Goal: Ask a question: Seek information or help from site administrators or community

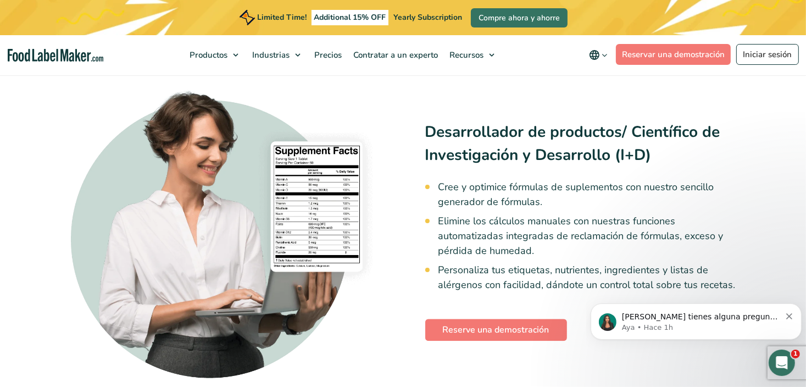
scroll to position [2582, 0]
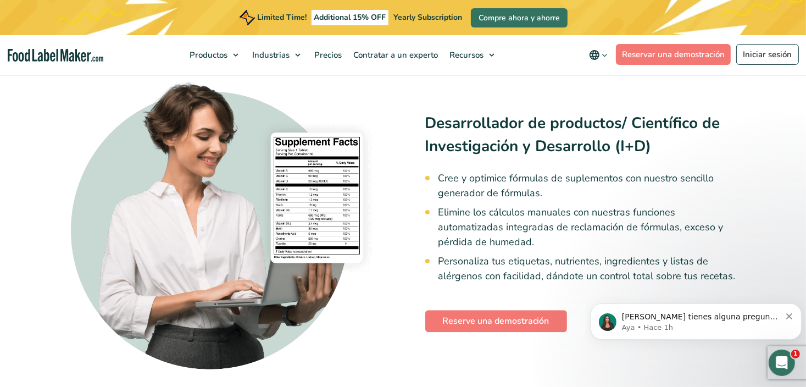
click at [685, 325] on p "Aya • Hace 1h" at bounding box center [700, 327] width 159 height 10
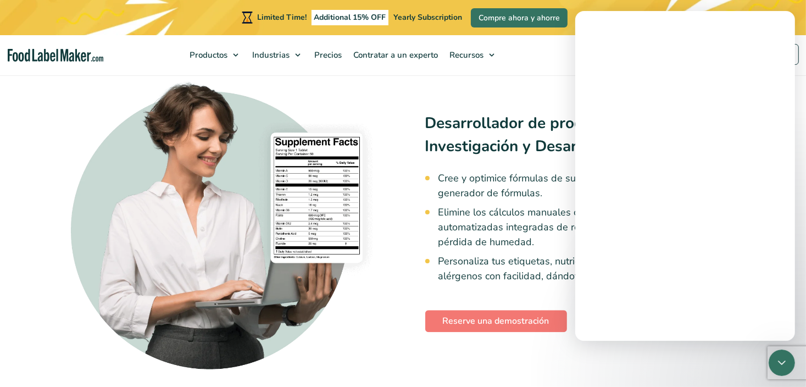
scroll to position [0, 0]
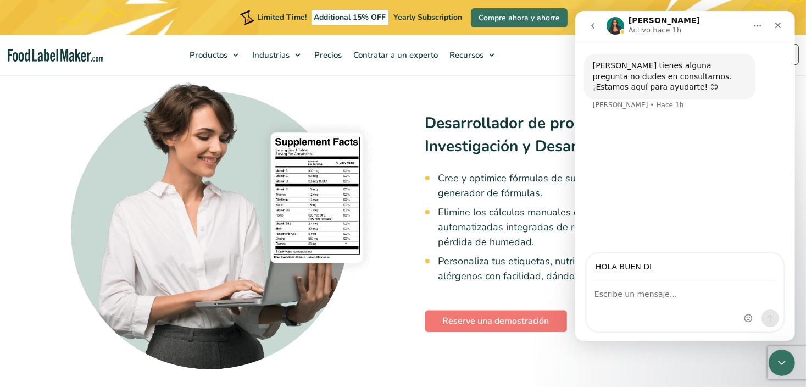
type input "HOLA BUEN DIA"
drag, startPoint x: 657, startPoint y: 266, endPoint x: 1140, endPoint y: 262, distance: 483.0
click html "Aya Activo hace 1h Si tienes alguna pregunta no dudes en consultarnos. ¡Estamos…"
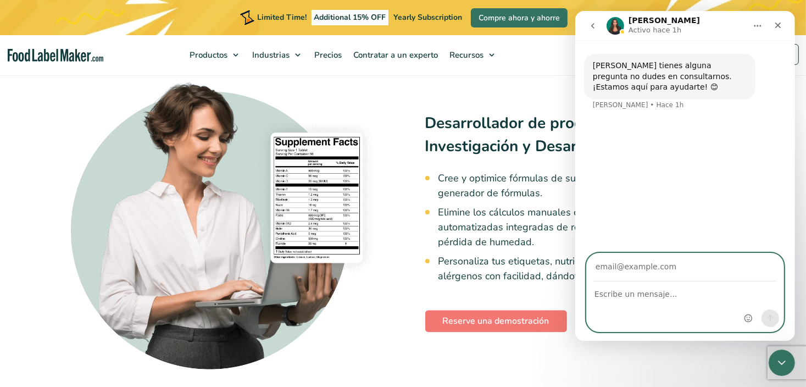
click at [613, 292] on textarea "Escribe un mensaje..." at bounding box center [684, 291] width 197 height 19
type textarea "Hola podrían decirme si el etiquetado cumple con la nom 051 en [GEOGRAPHIC_DATA]"
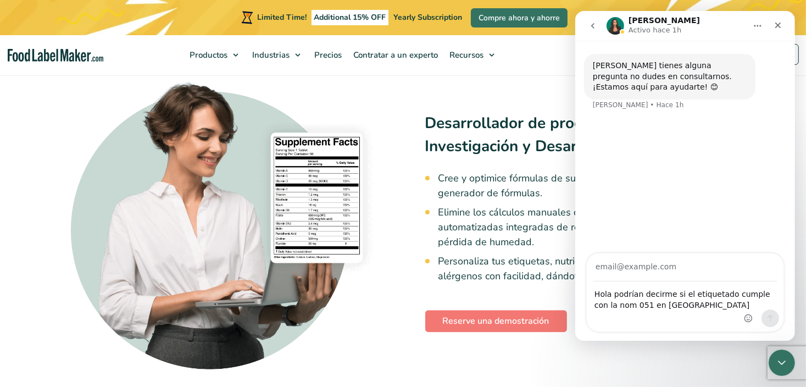
drag, startPoint x: 601, startPoint y: 305, endPoint x: 707, endPoint y: 313, distance: 106.3
click at [707, 313] on div "Hola podrían decirme si el etiquetado cumple con la nom 051 en México Hola podr…" at bounding box center [684, 306] width 197 height 49
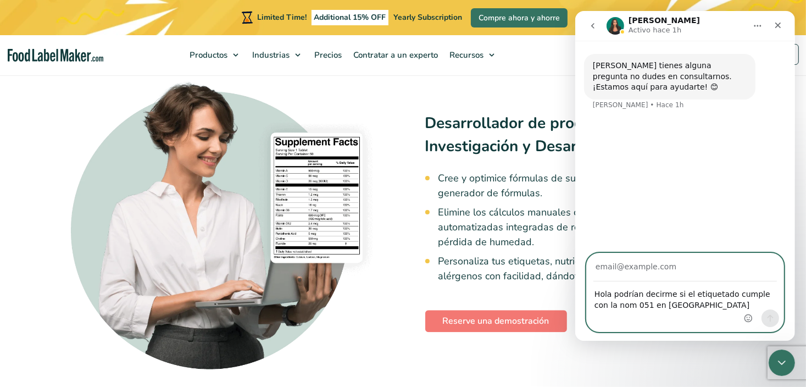
click at [659, 263] on input "Su correo electrónico" at bounding box center [685, 267] width 184 height 28
type input "[EMAIL_ADDRESS][PERSON_NAME][PERSON_NAME][DOMAIN_NAME]"
click at [768, 314] on icon "Enviar un mensaje…" at bounding box center [769, 318] width 9 height 9
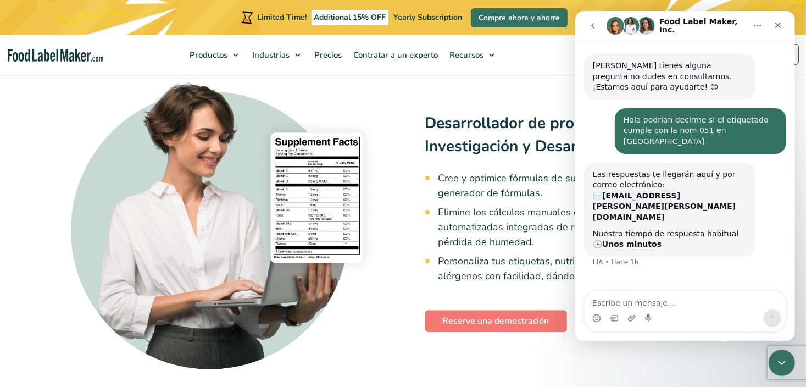
drag, startPoint x: 575, startPoint y: 11, endPoint x: 673, endPoint y: 262, distance: 269.5
click at [673, 279] on div "Esperando a un miembro de equipo" at bounding box center [685, 294] width 220 height 31
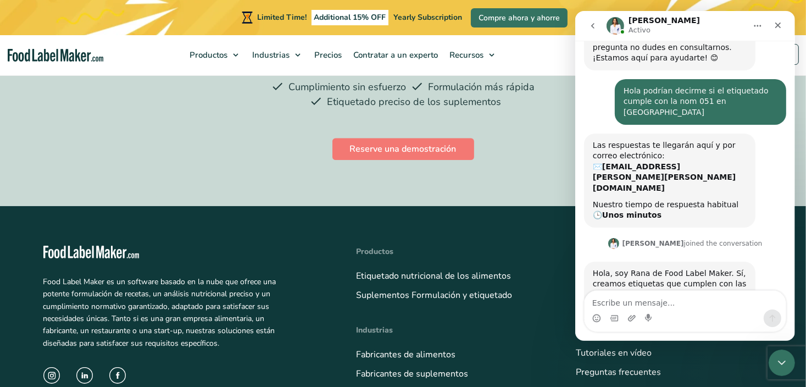
scroll to position [36, 0]
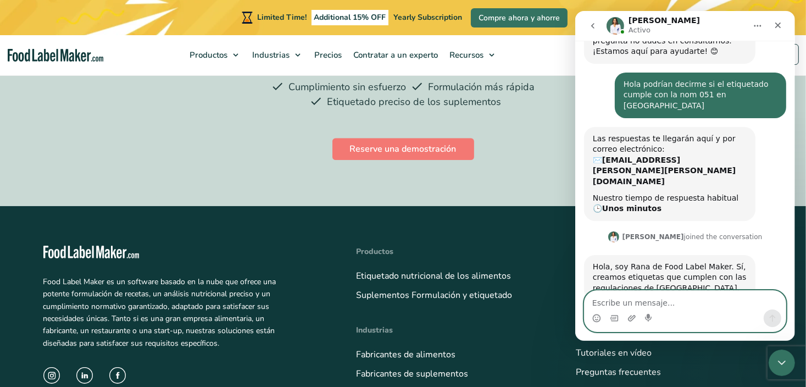
click at [621, 305] on textarea "Escribe un mensaje..." at bounding box center [684, 300] width 201 height 19
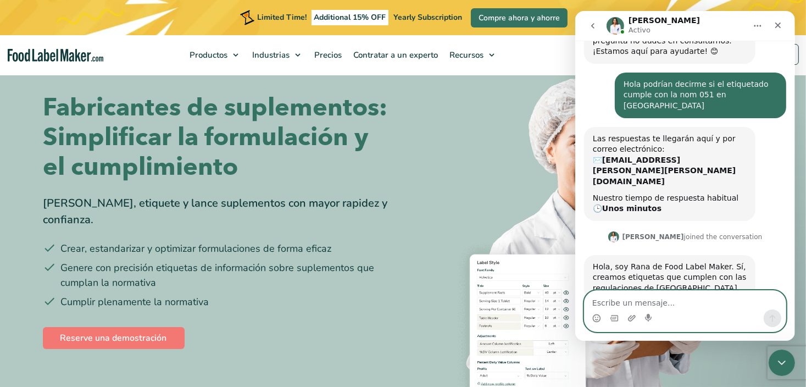
scroll to position [0, 0]
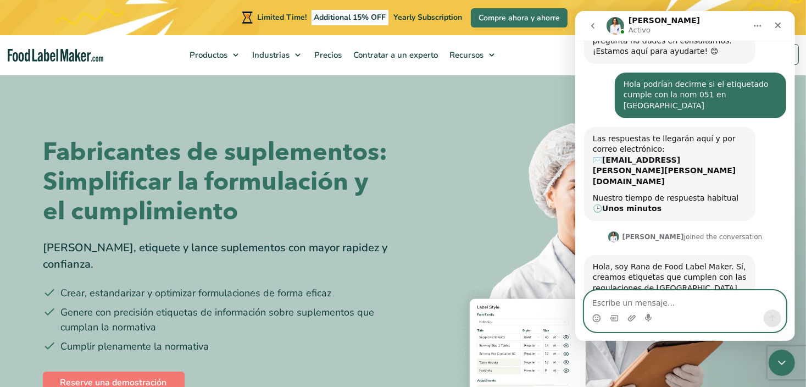
click at [639, 302] on textarea "Escribe un mensaje..." at bounding box center [684, 300] width 201 height 19
type textarea "perfecto, si yo me inscribo en el plan"
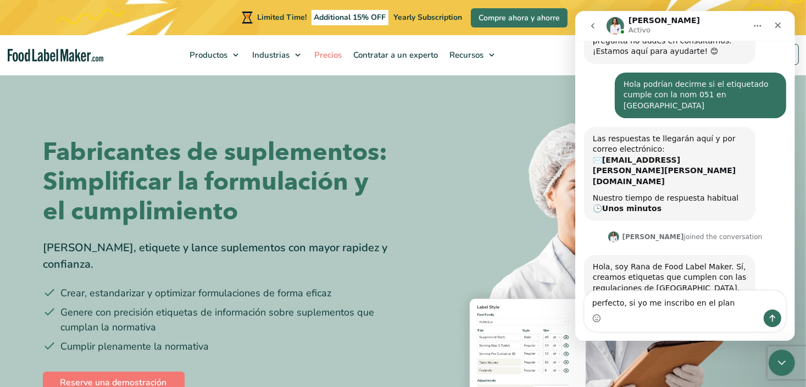
click at [323, 51] on span "Precios" at bounding box center [327, 54] width 32 height 11
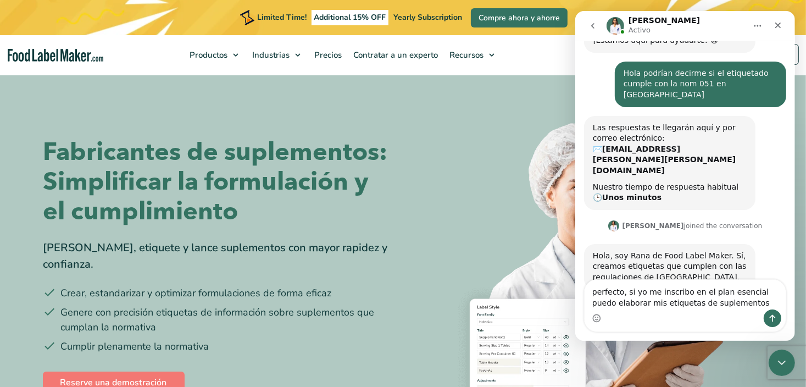
type textarea "perfecto, si yo me inscribo en el plan esencial puedo elaborar mis etiquetas de…"
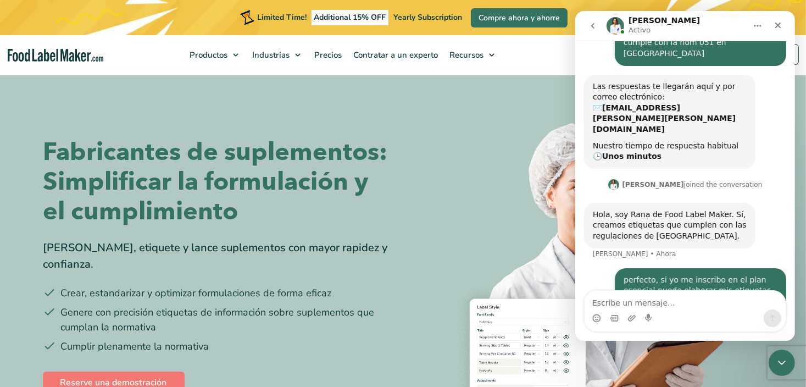
scroll to position [90, 0]
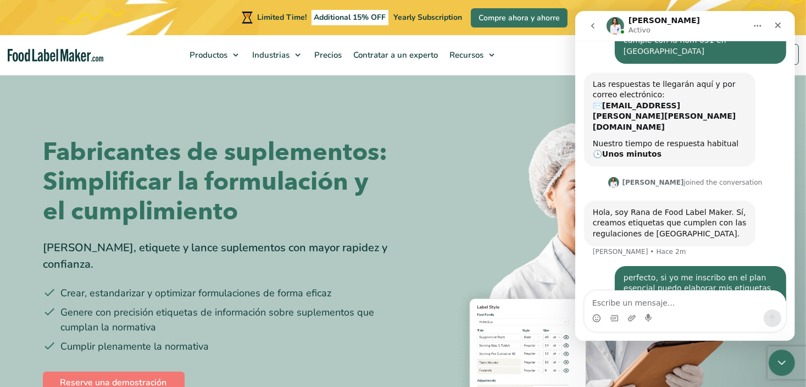
click at [762, 206] on div "Hola, soy Rana de Food Label Maker. Sí, creamos etiquetas que cumplen con las r…" at bounding box center [685, 233] width 202 height 65
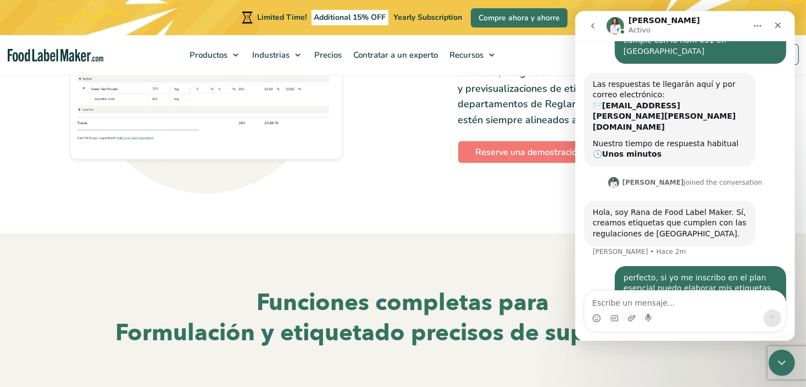
scroll to position [1429, 0]
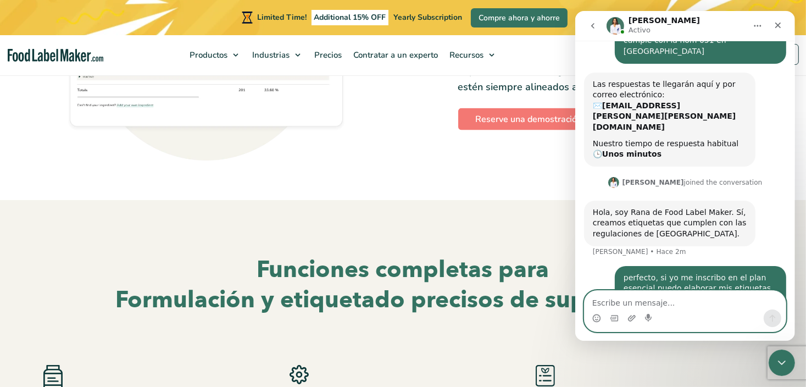
click at [641, 305] on textarea "Escribe un mensaje..." at bounding box center [684, 300] width 201 height 19
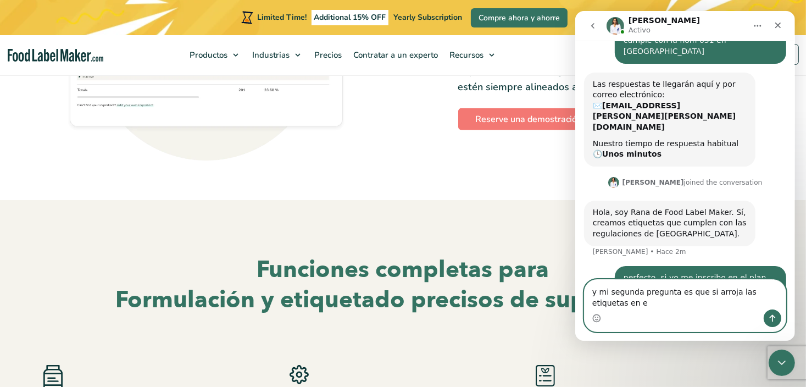
scroll to position [101, 0]
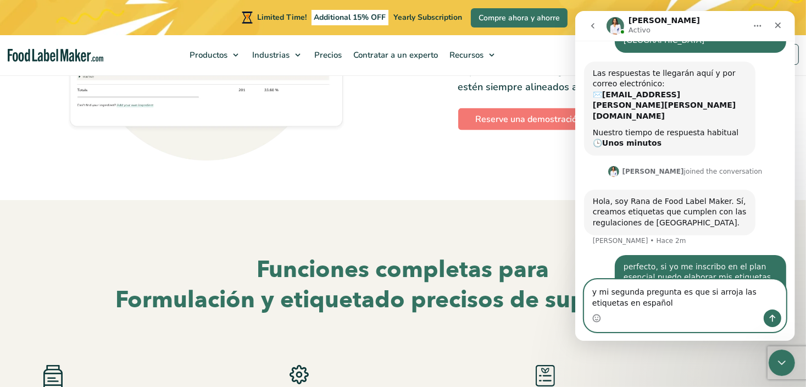
type textarea "y mi segunda pregunta es que si arroja las etiquetas en español?"
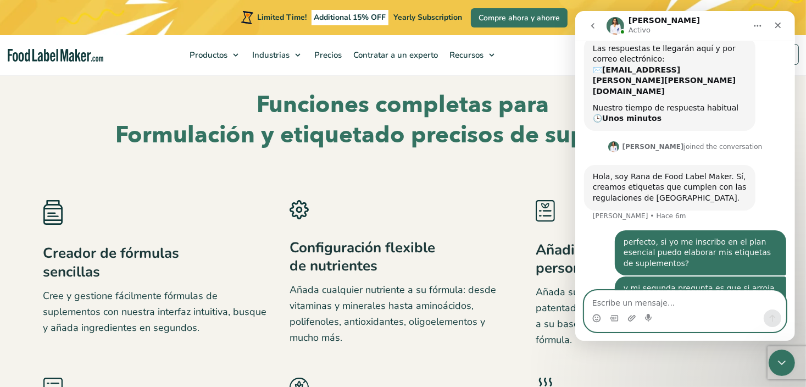
scroll to position [1758, 0]
